Goal: Find specific page/section: Find specific page/section

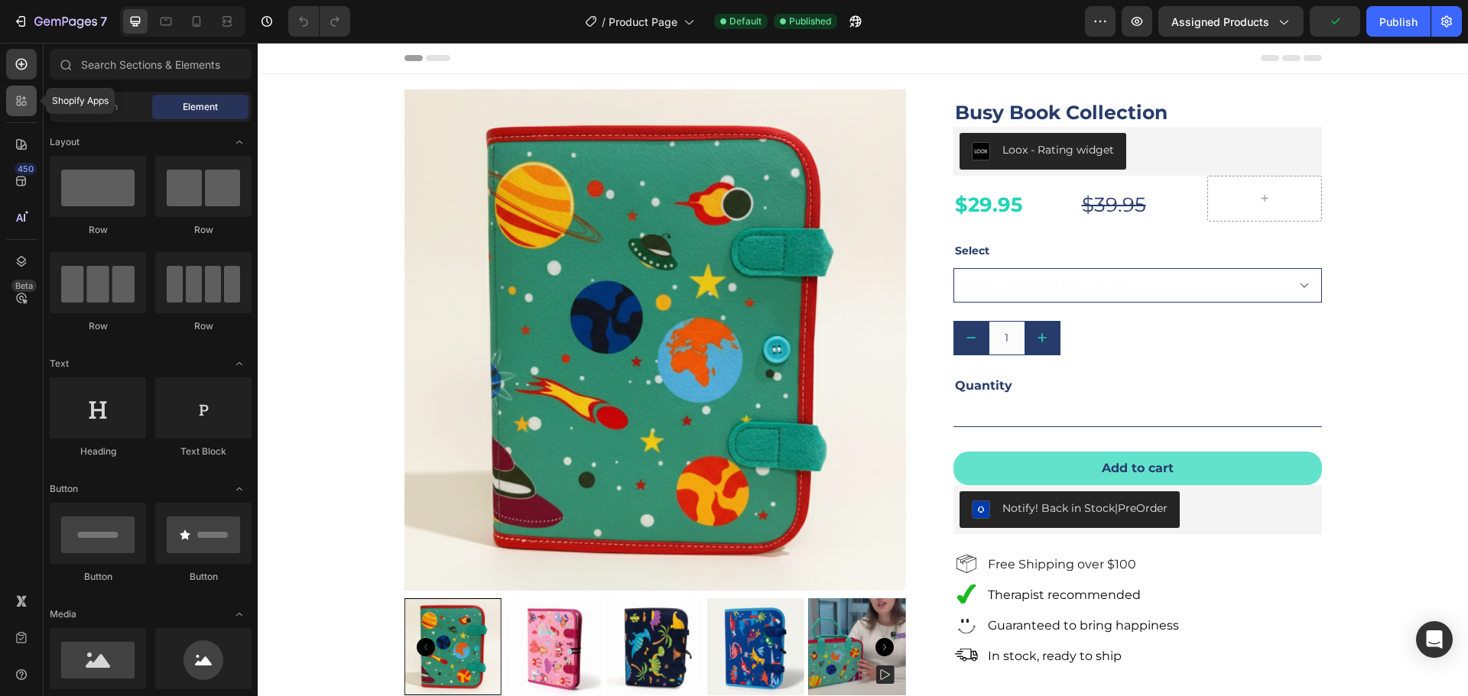
click at [19, 91] on div at bounding box center [21, 101] width 31 height 31
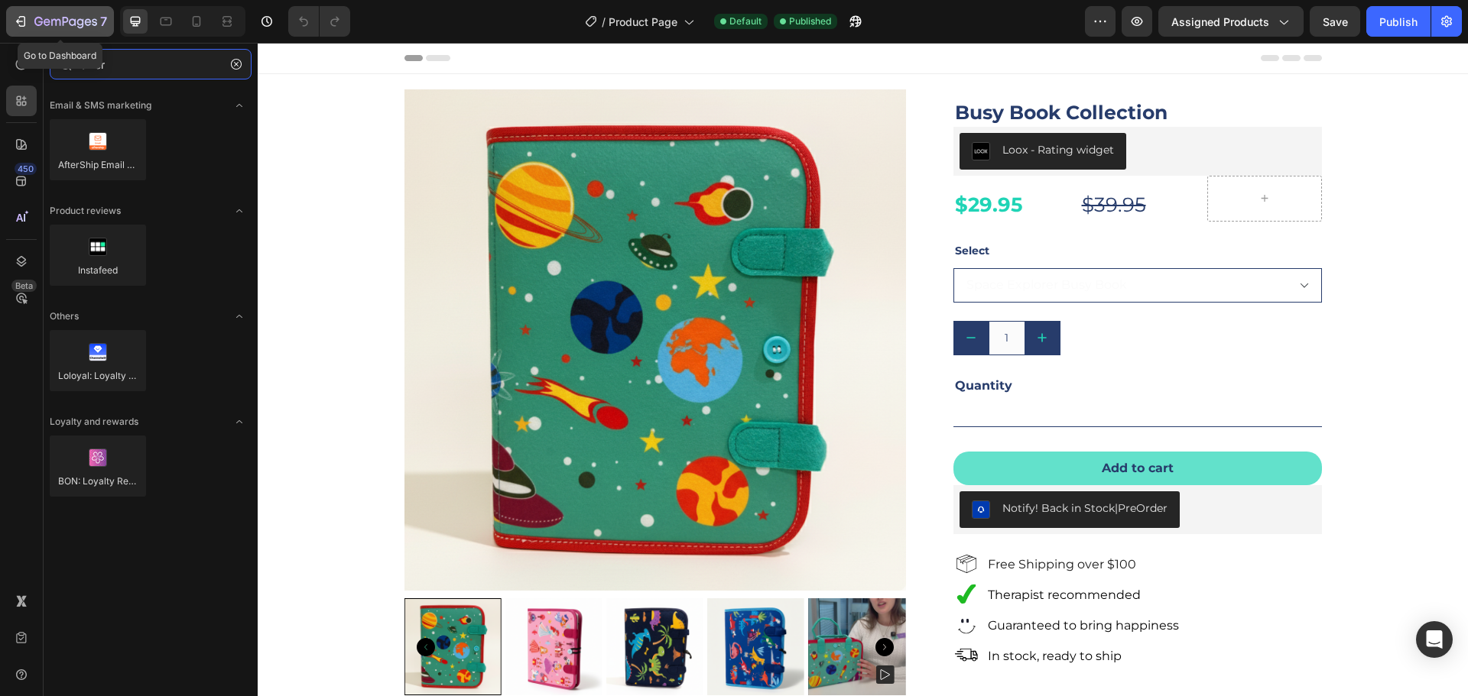
type input "after"
click at [16, 23] on icon "button" at bounding box center [20, 21] width 15 height 15
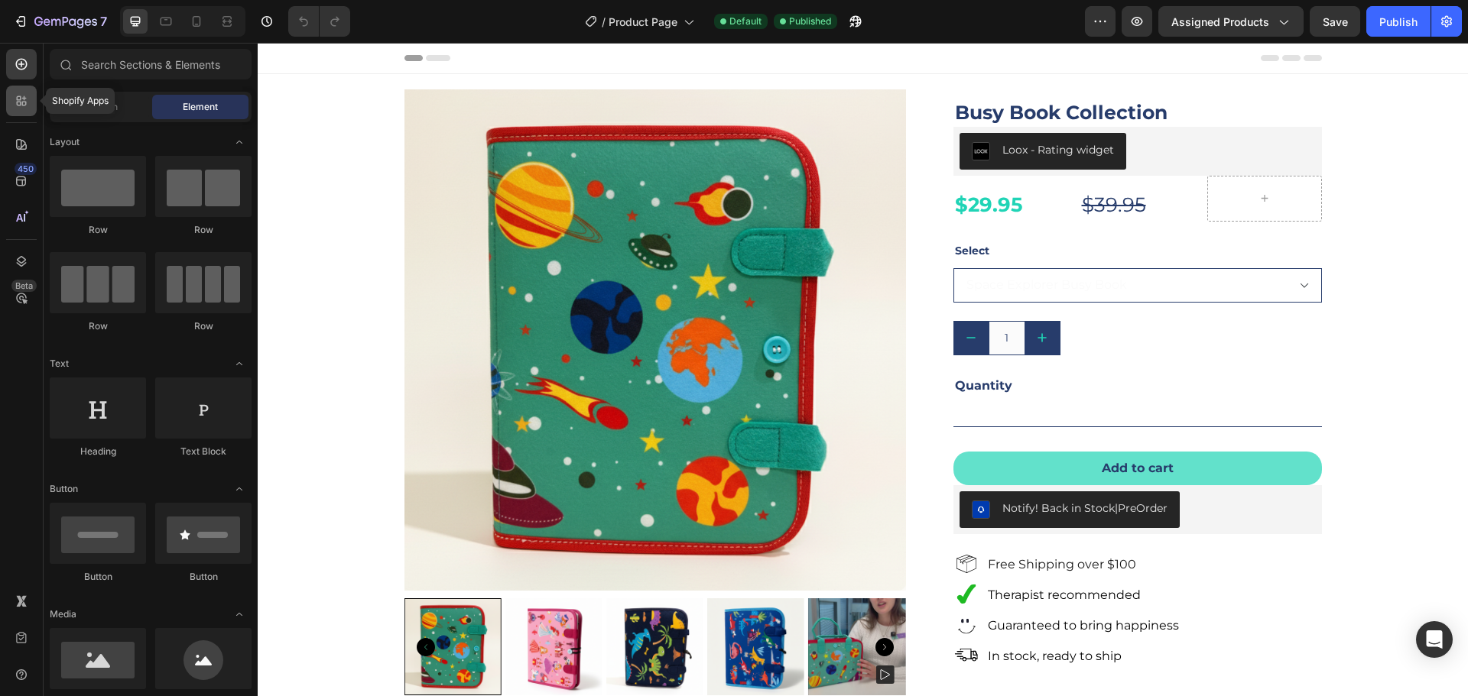
click at [19, 108] on icon at bounding box center [21, 100] width 15 height 15
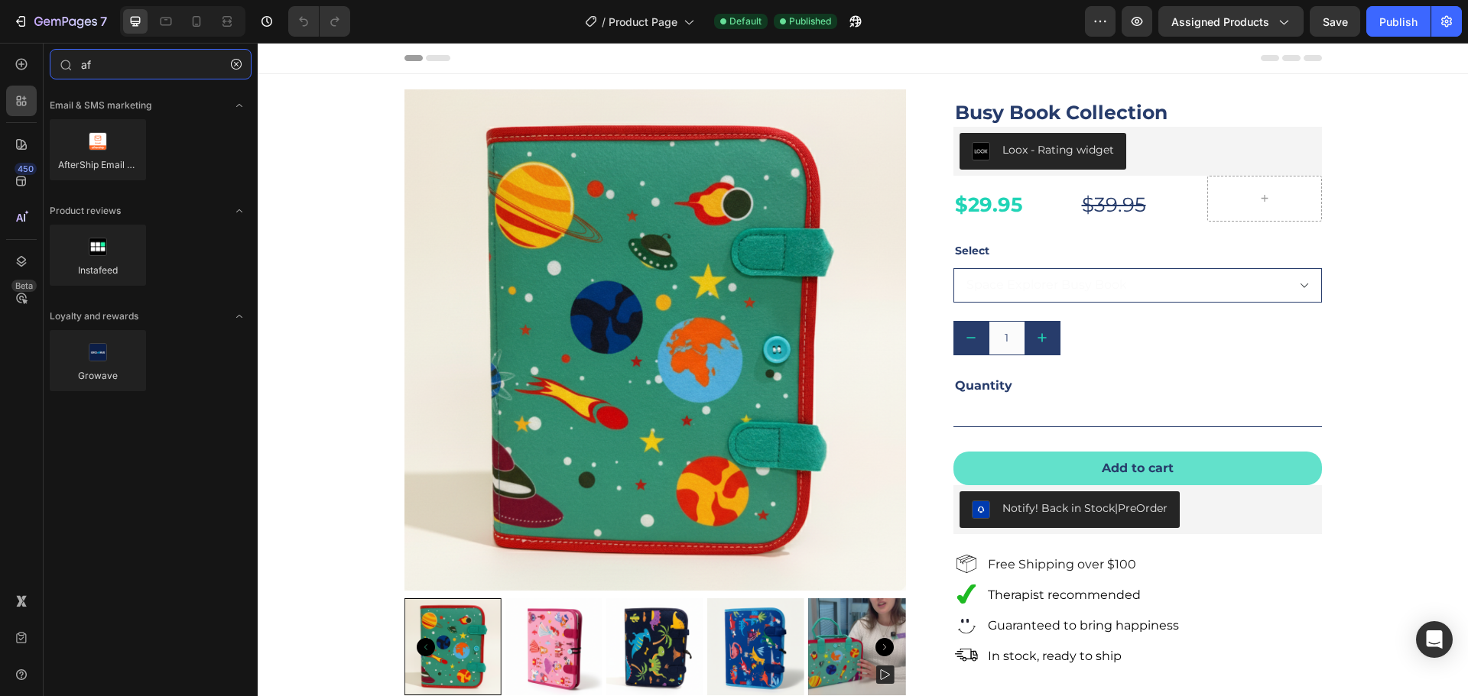
type input "a"
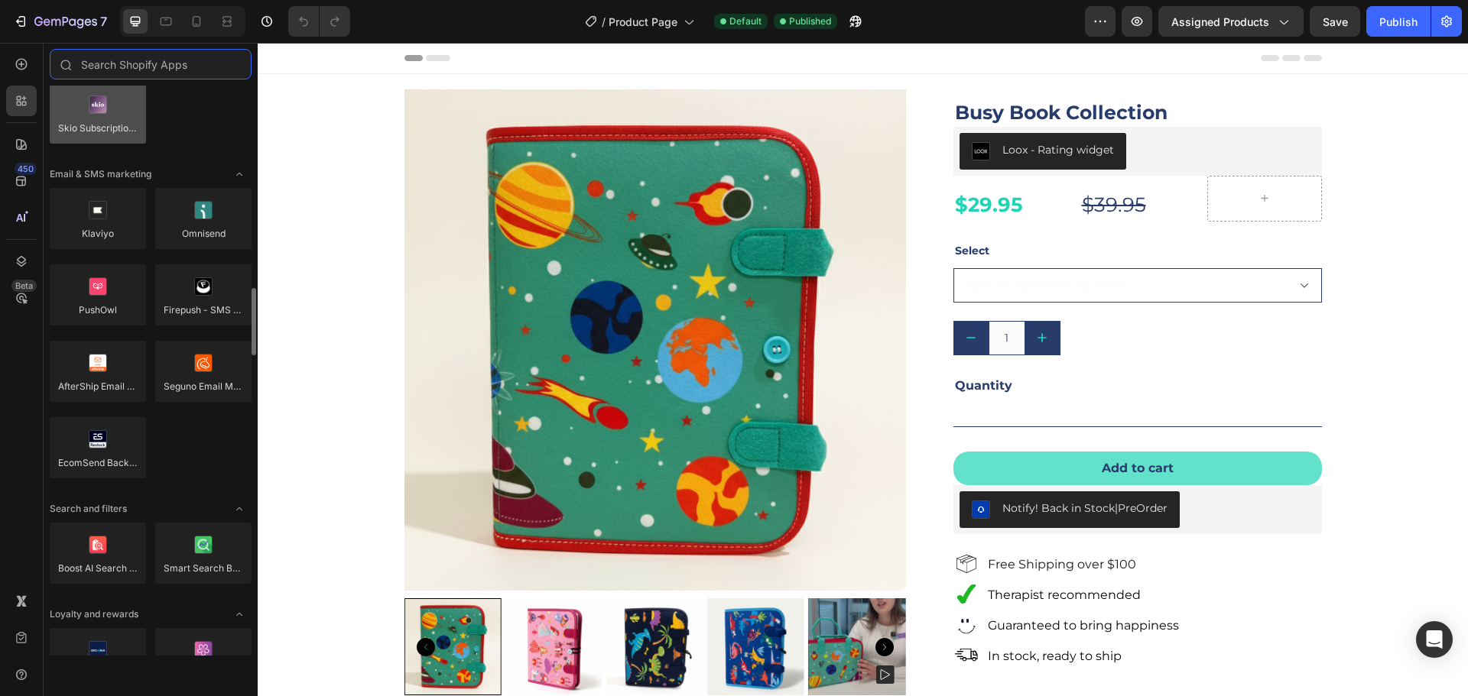
scroll to position [2599, 0]
